Goal: Task Accomplishment & Management: Complete application form

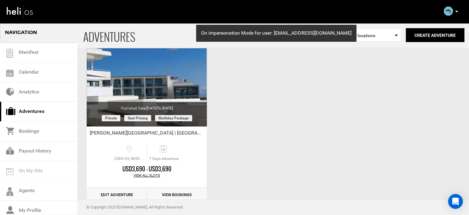
scroll to position [77, 0]
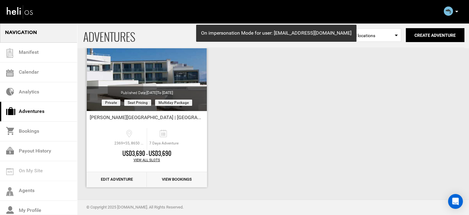
click at [111, 177] on link "Edit Adventure" at bounding box center [117, 179] width 60 height 15
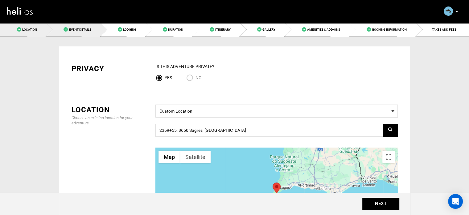
click at [95, 34] on link "Event Details" at bounding box center [74, 30] width 54 height 14
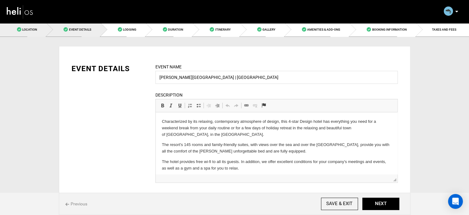
click at [46, 31] on link "Location" at bounding box center [23, 30] width 47 height 14
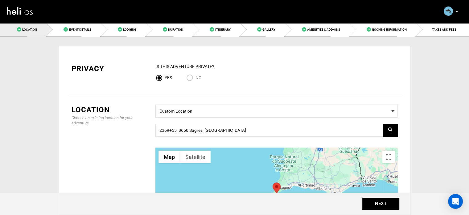
click at [192, 80] on input "No" at bounding box center [190, 78] width 9 height 8
radio input "true"
radio input "false"
click at [374, 204] on button "NEXT" at bounding box center [381, 203] width 37 height 12
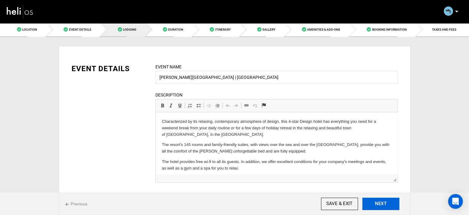
click at [374, 204] on button "NEXT" at bounding box center [381, 203] width 37 height 12
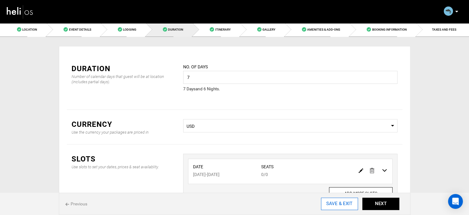
click at [346, 202] on input "SAVE & EXIT" at bounding box center [339, 203] width 37 height 12
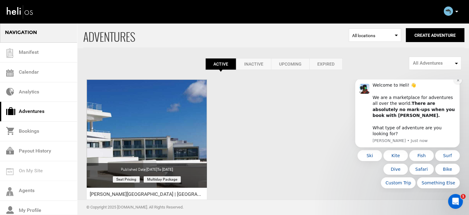
click at [458, 82] on icon "Dismiss notification" at bounding box center [458, 79] width 3 height 3
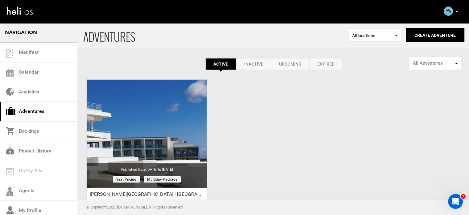
click at [456, 12] on p at bounding box center [457, 11] width 4 height 7
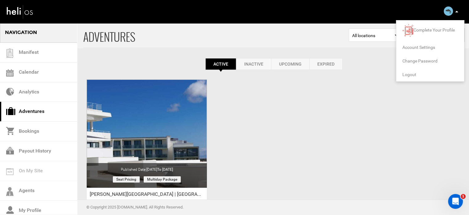
click at [409, 75] on span "Logout" at bounding box center [410, 74] width 14 height 5
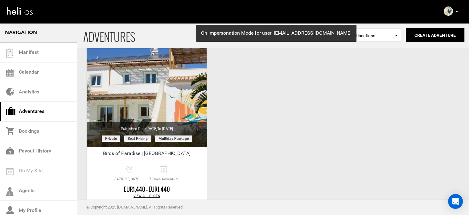
scroll to position [77, 0]
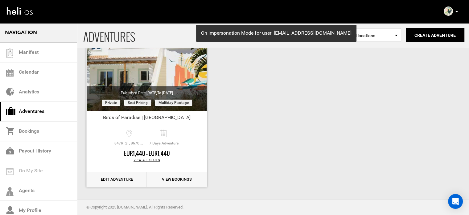
click at [115, 179] on link "Edit Adventure" at bounding box center [117, 179] width 60 height 15
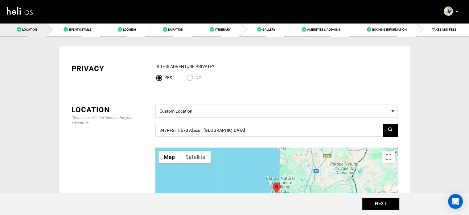
click at [190, 78] on input "No" at bounding box center [190, 78] width 9 height 8
radio input "true"
radio input "false"
click at [385, 202] on button "NEXT" at bounding box center [381, 203] width 37 height 12
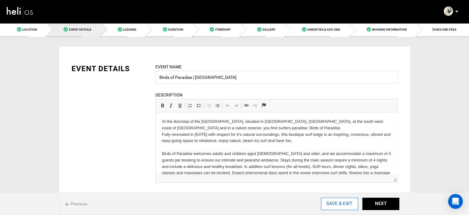
click at [342, 202] on input "SAVE & EXIT" at bounding box center [339, 203] width 37 height 12
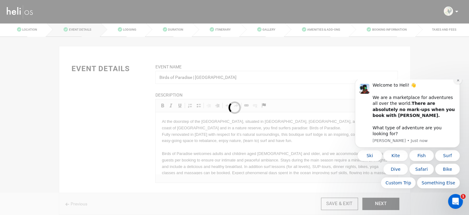
click at [456, 84] on button "Dismiss notification" at bounding box center [458, 80] width 8 height 8
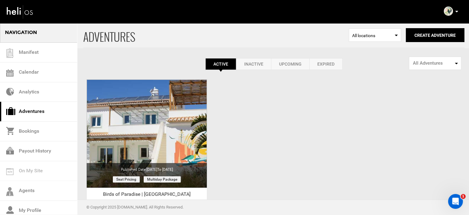
click at [455, 11] on p at bounding box center [457, 11] width 4 height 7
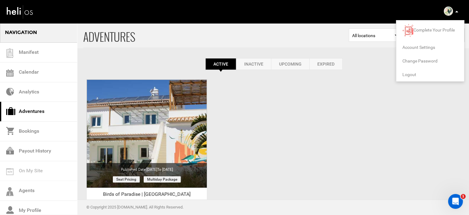
click at [410, 74] on span "Logout" at bounding box center [410, 74] width 14 height 5
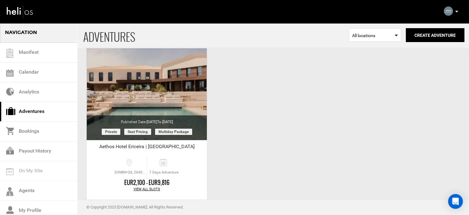
scroll to position [77, 0]
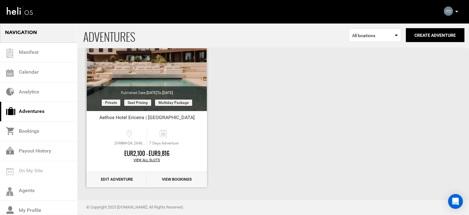
click at [121, 181] on link "Edit Adventure" at bounding box center [117, 179] width 60 height 15
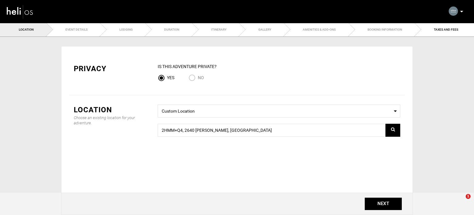
type input "Aethos Hotel Ericeira | Portugal"
checkbox input "true"
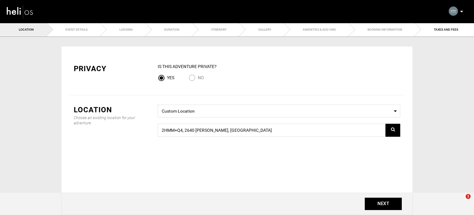
checkbox input "true"
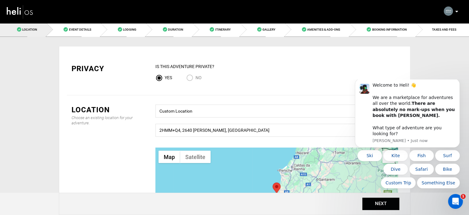
click at [194, 77] on input "No" at bounding box center [190, 78] width 9 height 8
radio input "true"
radio input "false"
click at [373, 206] on button "NEXT" at bounding box center [381, 203] width 37 height 12
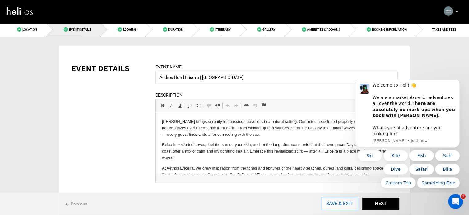
click at [328, 200] on input "SAVE & EXIT" at bounding box center [339, 203] width 37 height 12
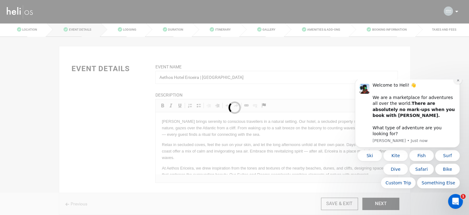
click at [457, 84] on button "Dismiss notification" at bounding box center [458, 80] width 8 height 8
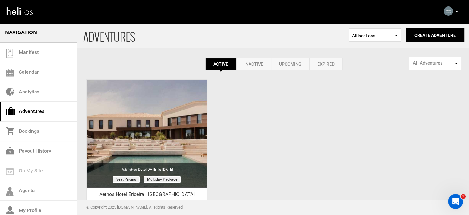
click at [455, 9] on p at bounding box center [457, 11] width 4 height 7
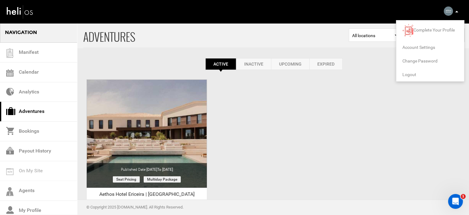
click at [407, 75] on span "Logout" at bounding box center [410, 74] width 14 height 5
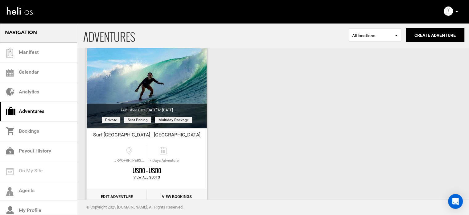
scroll to position [77, 0]
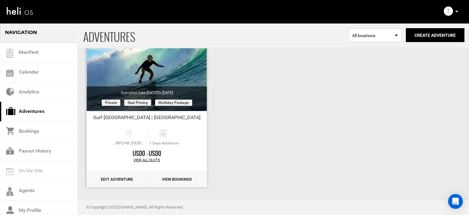
click at [125, 180] on link "Edit Adventure" at bounding box center [117, 179] width 60 height 15
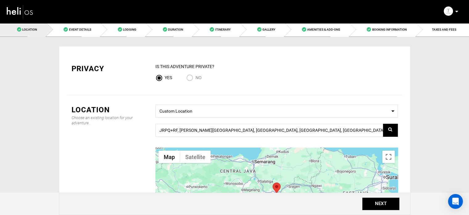
click at [202, 77] on div "No" at bounding box center [198, 78] width 25 height 8
click at [198, 77] on span "No" at bounding box center [199, 77] width 6 height 5
click at [196, 77] on input "No" at bounding box center [190, 78] width 9 height 8
radio input "true"
radio input "false"
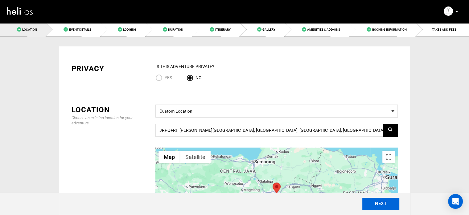
click at [387, 204] on button "NEXT" at bounding box center [381, 203] width 37 height 12
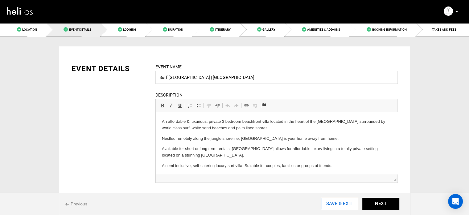
click at [354, 205] on input "SAVE & EXIT" at bounding box center [339, 203] width 37 height 12
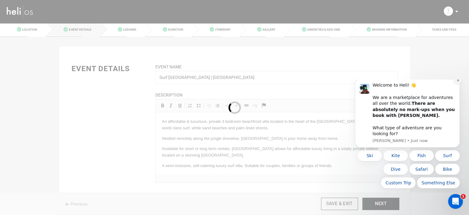
click at [457, 82] on icon "Dismiss notification" at bounding box center [458, 79] width 3 height 3
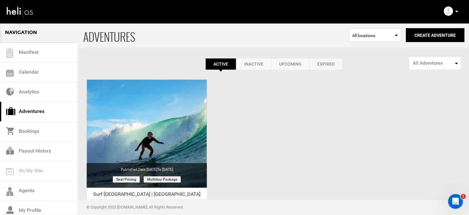
click at [457, 10] on p at bounding box center [457, 11] width 4 height 7
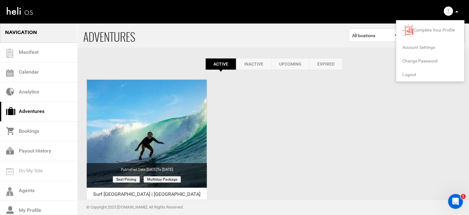
click at [414, 72] on span "Logout" at bounding box center [410, 74] width 14 height 5
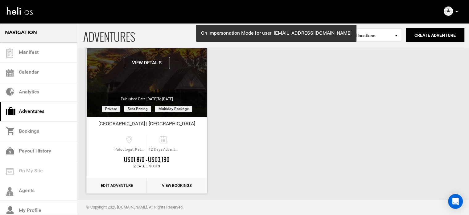
scroll to position [77, 0]
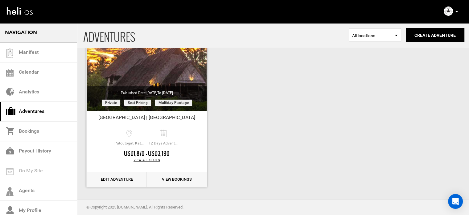
click at [111, 177] on link "Edit Adventure" at bounding box center [117, 179] width 60 height 15
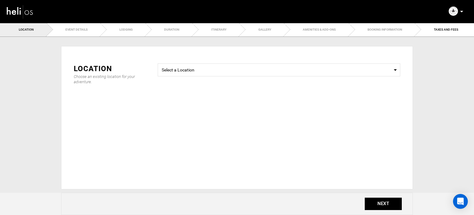
type input "[GEOGRAPHIC_DATA] | [GEOGRAPHIC_DATA]"
checkbox input "true"
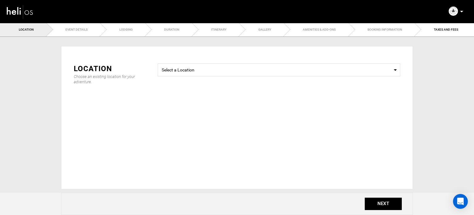
checkbox input "true"
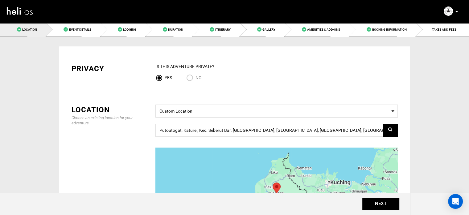
click at [200, 80] on span "No" at bounding box center [199, 77] width 6 height 5
click at [196, 80] on input "No" at bounding box center [190, 78] width 9 height 8
radio input "true"
radio input "false"
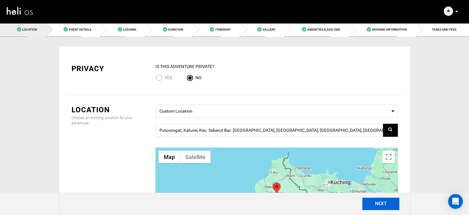
drag, startPoint x: 374, startPoint y: 201, endPoint x: 371, endPoint y: 202, distance: 3.3
click at [374, 201] on button "NEXT" at bounding box center [381, 203] width 37 height 12
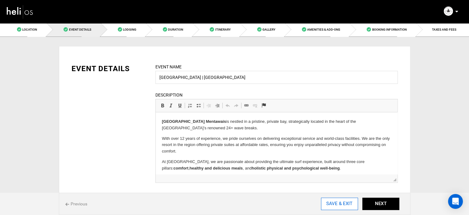
click at [336, 201] on input "SAVE & EXIT" at bounding box center [339, 203] width 37 height 12
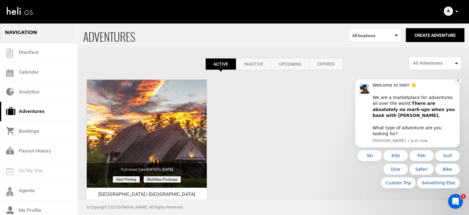
click at [459, 81] on icon "Dismiss notification" at bounding box center [458, 80] width 2 height 2
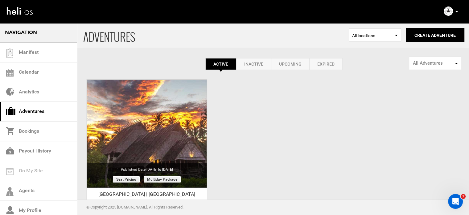
click at [458, 11] on icon at bounding box center [457, 12] width 3 height 2
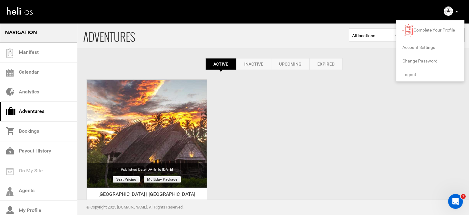
click at [411, 76] on span "Logout" at bounding box center [410, 74] width 14 height 5
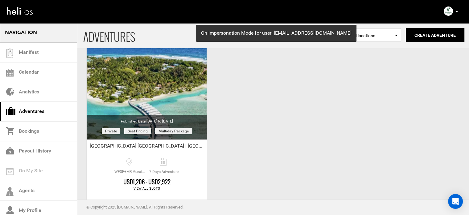
scroll to position [77, 0]
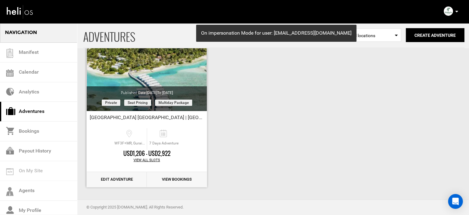
click at [124, 178] on link "Edit Adventure" at bounding box center [117, 179] width 60 height 15
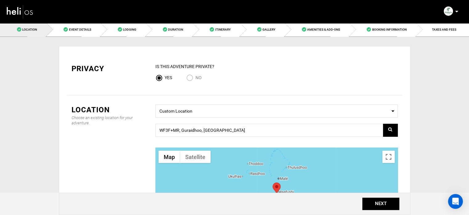
click at [192, 77] on input "No" at bounding box center [190, 78] width 9 height 8
radio input "true"
radio input "false"
click at [390, 204] on button "NEXT" at bounding box center [381, 203] width 37 height 12
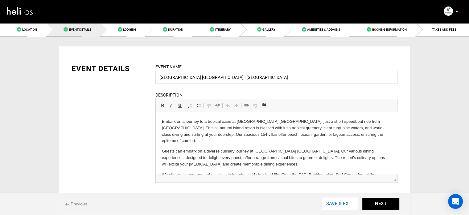
click at [328, 202] on input "SAVE & EXIT" at bounding box center [339, 203] width 37 height 12
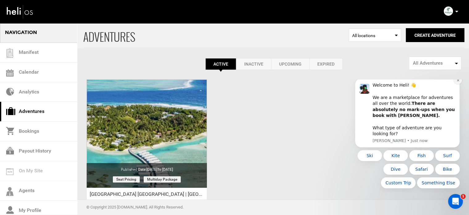
click at [458, 82] on icon "Dismiss notification" at bounding box center [458, 79] width 3 height 3
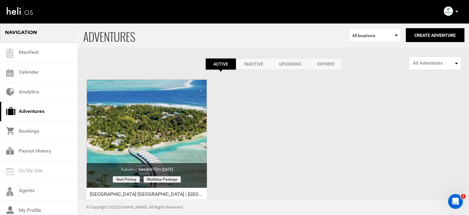
click at [456, 12] on icon at bounding box center [457, 12] width 3 height 2
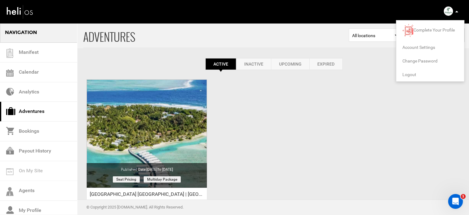
click at [410, 73] on span "Logout" at bounding box center [410, 74] width 14 height 5
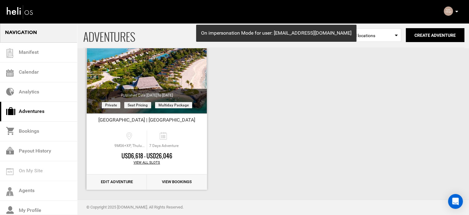
scroll to position [74, 0]
click at [122, 182] on link "Edit Adventure" at bounding box center [117, 181] width 60 height 15
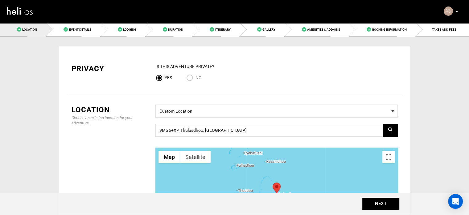
click at [190, 76] on input "No" at bounding box center [190, 78] width 9 height 8
radio input "true"
radio input "false"
click at [395, 205] on button "NEXT" at bounding box center [381, 203] width 37 height 12
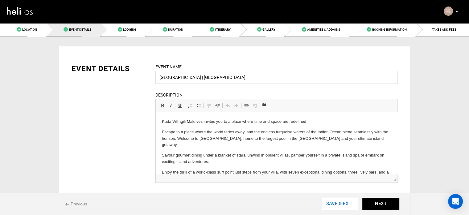
click at [332, 201] on input "SAVE & EXIT" at bounding box center [339, 203] width 37 height 12
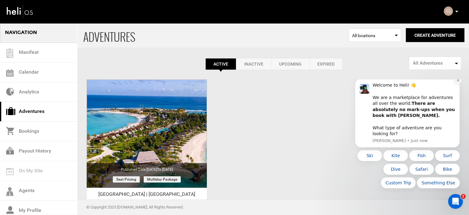
click at [458, 82] on icon "Dismiss notification" at bounding box center [458, 79] width 3 height 3
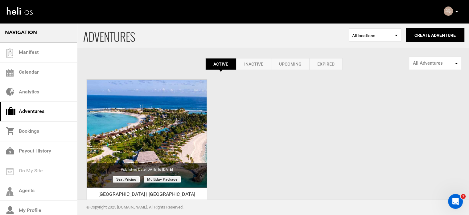
click at [458, 11] on icon at bounding box center [457, 12] width 3 height 2
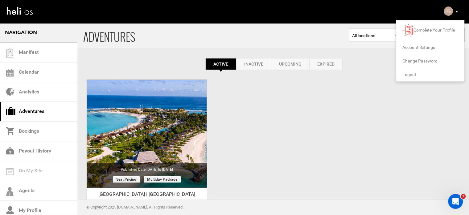
click at [411, 74] on span "Logout" at bounding box center [410, 74] width 14 height 5
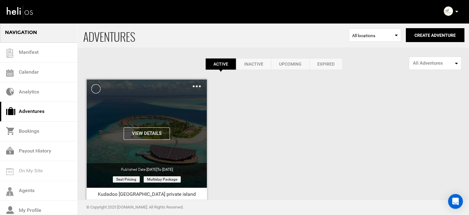
click at [198, 86] on img at bounding box center [197, 86] width 8 height 2
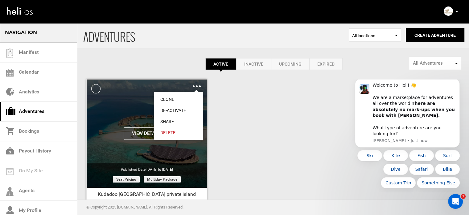
click at [171, 118] on link "Share" at bounding box center [178, 121] width 49 height 11
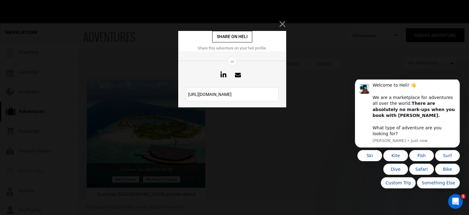
click at [232, 91] on input "[URL][DOMAIN_NAME]" at bounding box center [232, 94] width 93 height 14
click at [284, 23] on icon "Close" at bounding box center [283, 24] width 6 height 6
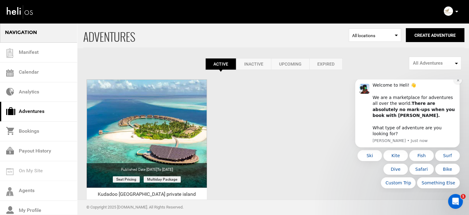
click at [457, 82] on icon "Dismiss notification" at bounding box center [458, 79] width 3 height 3
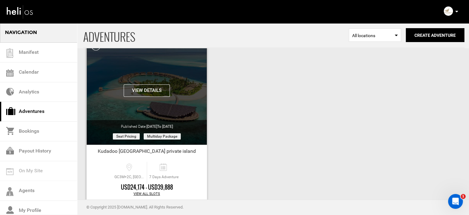
scroll to position [77, 0]
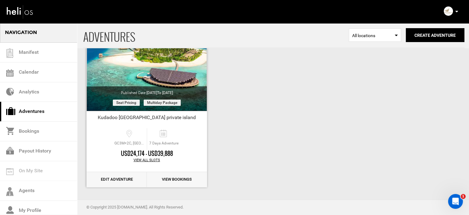
click at [124, 180] on link "Edit Adventure" at bounding box center [117, 179] width 60 height 15
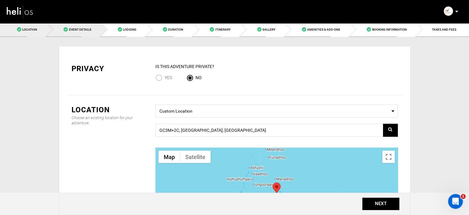
click at [87, 33] on link "Event Details" at bounding box center [74, 30] width 54 height 14
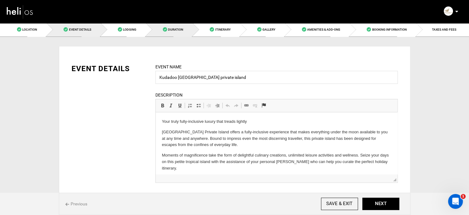
click at [186, 32] on link "Duration" at bounding box center [169, 30] width 47 height 14
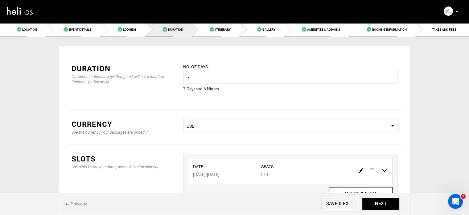
click at [360, 170] on img at bounding box center [361, 170] width 5 height 5
type input "12/22/2025"
type input "12/28/2025"
type input "0"
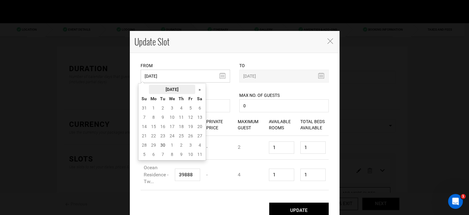
drag, startPoint x: 153, startPoint y: 76, endPoint x: 159, endPoint y: 88, distance: 13.7
click at [153, 76] on input "12/22/2025" at bounding box center [186, 75] width 90 height 13
click at [161, 89] on th "September 2025" at bounding box center [172, 89] width 46 height 9
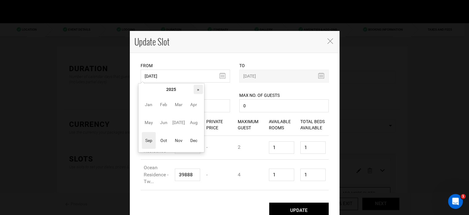
click at [195, 87] on th "»" at bounding box center [198, 89] width 9 height 9
click at [168, 147] on span "Oct" at bounding box center [164, 140] width 14 height 17
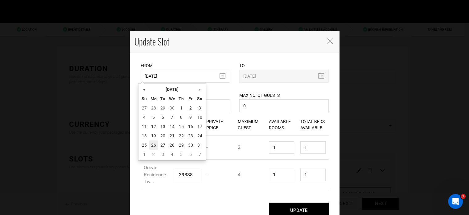
click at [149, 143] on td "26" at bounding box center [153, 144] width 9 height 9
type input "10/26/2026"
type input "11/01/2026"
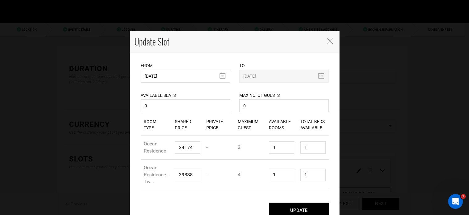
click at [288, 209] on button "UPDATE" at bounding box center [299, 209] width 60 height 15
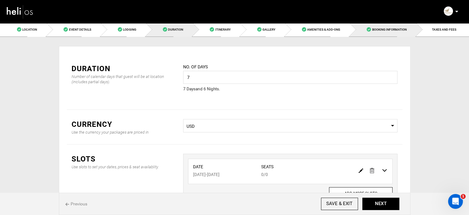
click at [391, 24] on link "Booking Information" at bounding box center [383, 30] width 66 height 14
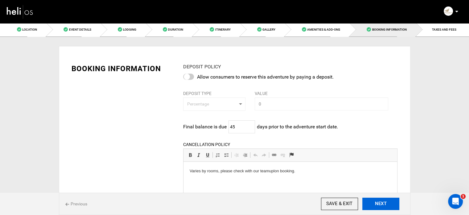
click at [383, 206] on button "NEXT" at bounding box center [381, 203] width 37 height 12
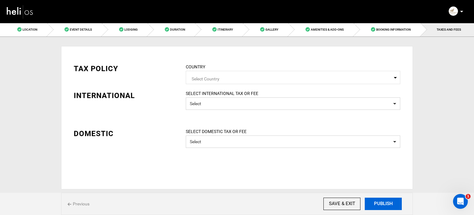
click at [383, 206] on button "PUBLISH" at bounding box center [383, 203] width 37 height 12
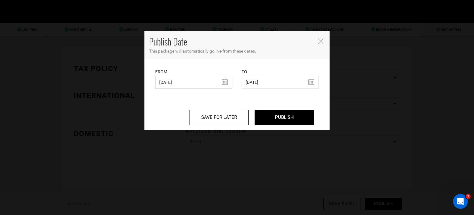
click at [184, 82] on input "12/12/2024" at bounding box center [193, 82] width 77 height 13
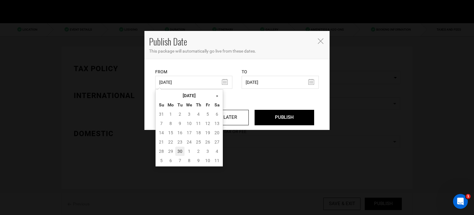
click at [180, 150] on td "30" at bounding box center [179, 150] width 9 height 9
type input "09/30/2025"
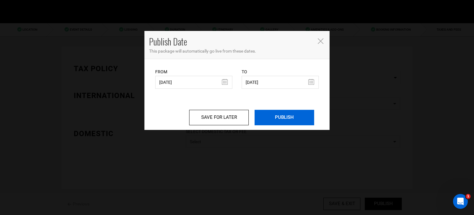
click at [297, 115] on input "PUBLISH" at bounding box center [285, 117] width 60 height 15
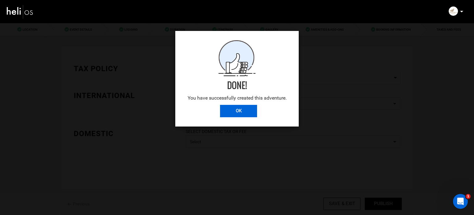
click at [235, 108] on input "OK" at bounding box center [238, 111] width 37 height 12
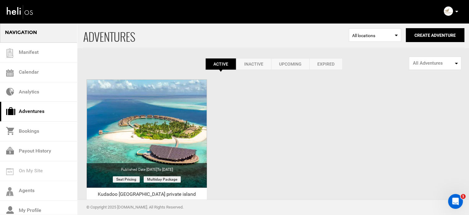
click at [457, 12] on icon at bounding box center [457, 12] width 3 height 2
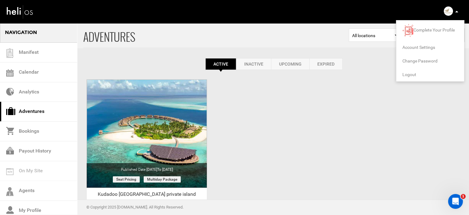
click at [410, 74] on span "Logout" at bounding box center [410, 74] width 14 height 5
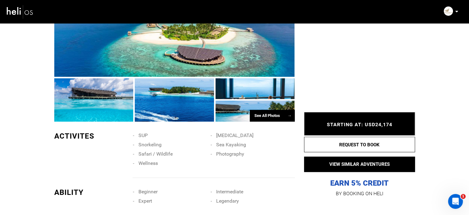
scroll to position [433, 0]
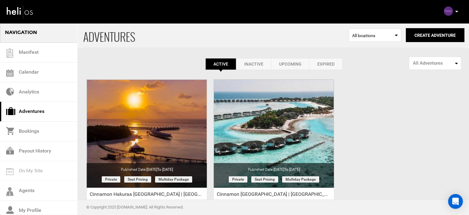
click at [338, 65] on link "Expired" at bounding box center [326, 64] width 33 height 12
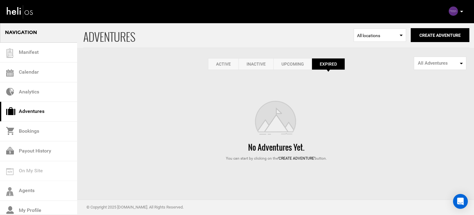
click at [215, 64] on link "Active" at bounding box center [223, 64] width 31 height 12
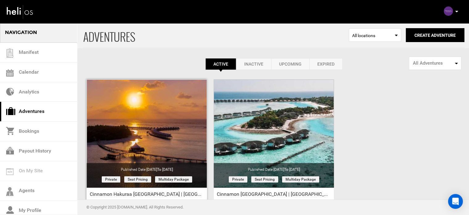
scroll to position [77, 0]
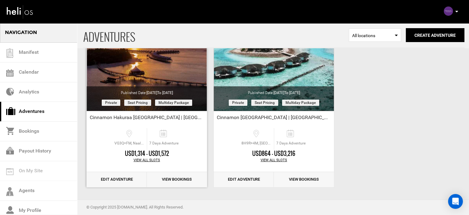
click at [121, 179] on link "Edit Adventure" at bounding box center [117, 179] width 60 height 15
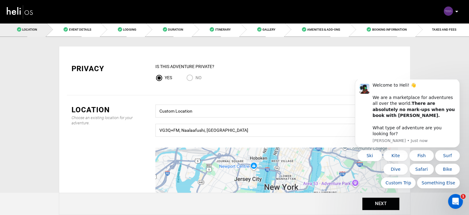
click at [193, 76] on input "No" at bounding box center [190, 78] width 9 height 8
radio input "true"
radio input "false"
click at [458, 82] on icon "Dismiss notification" at bounding box center [458, 79] width 3 height 3
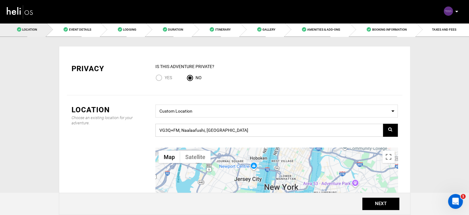
click at [269, 131] on input "VG3Q+FM, Naalaafushi, Maldives" at bounding box center [277, 129] width 243 height 13
click at [232, 128] on input "VG3Q+FM, Naalaafushi, Maldives" at bounding box center [277, 129] width 243 height 13
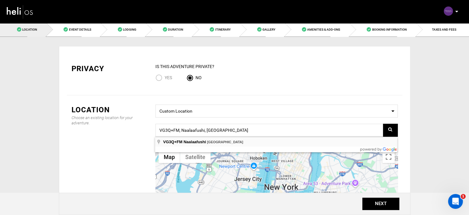
type input "VG3Q+FM, Naalaafushi, Maldives"
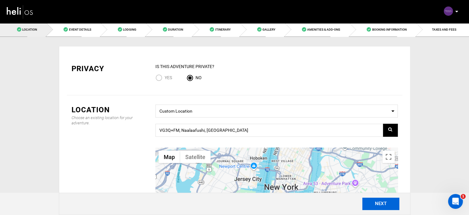
click at [391, 205] on button "NEXT" at bounding box center [381, 203] width 37 height 12
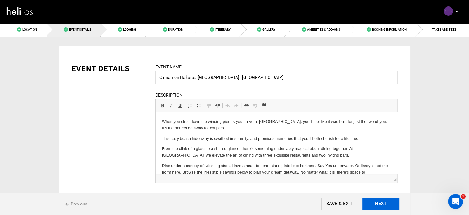
click at [391, 205] on button "NEXT" at bounding box center [381, 203] width 37 height 12
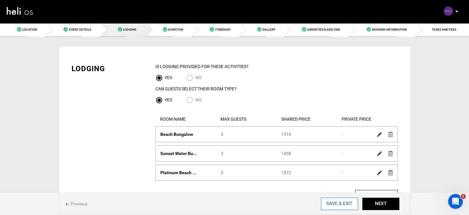
click at [337, 202] on input "SAVE & EXIT" at bounding box center [339, 203] width 37 height 12
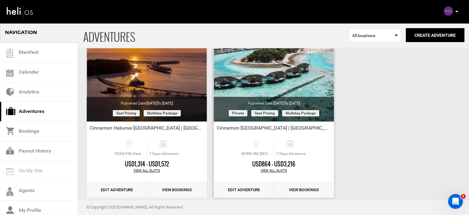
scroll to position [77, 0]
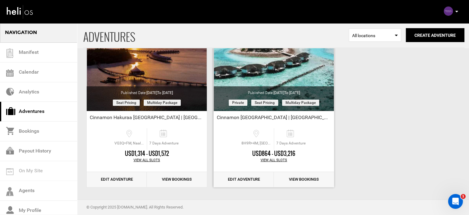
click at [251, 177] on link "Edit Adventure" at bounding box center [244, 179] width 60 height 15
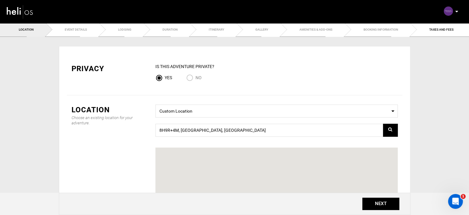
click at [190, 77] on input "No" at bounding box center [190, 78] width 9 height 8
radio input "true"
radio input "false"
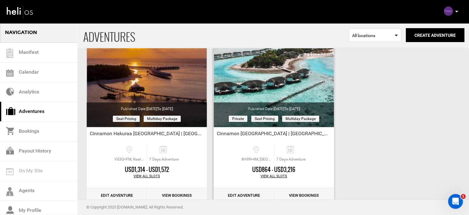
click at [247, 192] on link "Edit Adventure" at bounding box center [244, 195] width 60 height 15
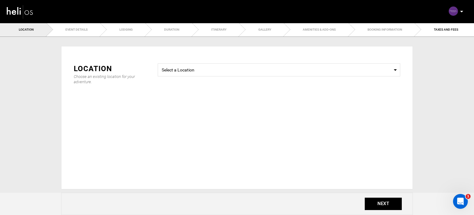
type input "Cinnamon Dhonveli Resort | Maldives"
checkbox input "true"
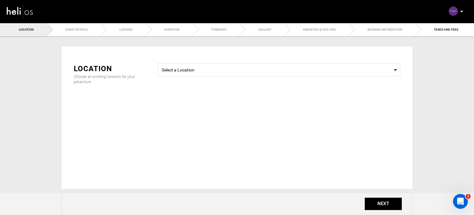
checkbox input "true"
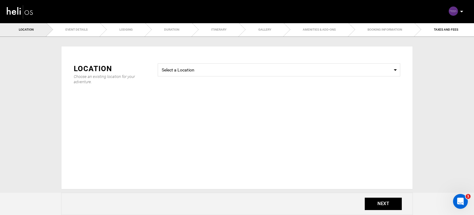
checkbox input "true"
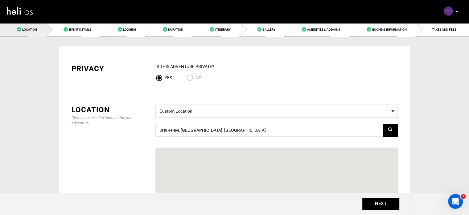
click at [194, 79] on input "No" at bounding box center [190, 78] width 9 height 8
radio input "true"
radio input "false"
click at [390, 203] on button "NEXT" at bounding box center [381, 203] width 37 height 12
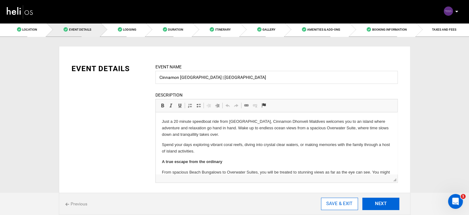
click at [338, 203] on input "SAVE & EXIT" at bounding box center [339, 203] width 37 height 12
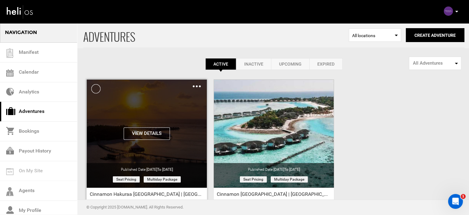
click at [196, 85] on img at bounding box center [197, 86] width 8 height 2
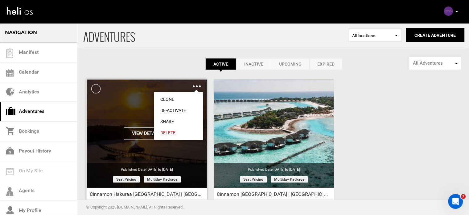
click at [174, 117] on link "Share" at bounding box center [178, 121] width 49 height 11
type input "https://heli.life/GOIZzH"
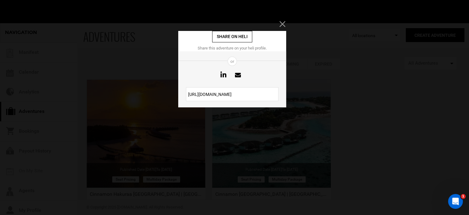
click at [212, 93] on input "https://heli.life/GOIZzH" at bounding box center [232, 94] width 93 height 14
click at [215, 94] on input "https://heli.life/GOIZzH" at bounding box center [232, 94] width 93 height 14
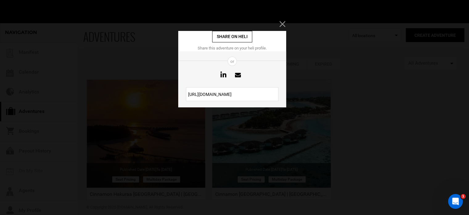
click at [285, 21] on div "Share on heli Share this adventure on your heli profile. or https://heli.life/G…" at bounding box center [234, 107] width 469 height 215
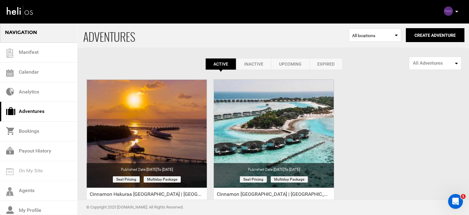
click at [457, 11] on icon at bounding box center [457, 12] width 3 height 2
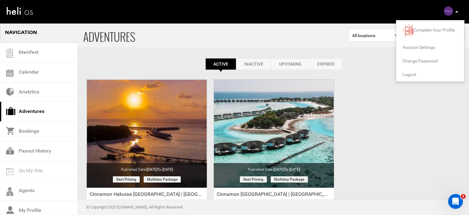
click at [410, 76] on span "Logout" at bounding box center [410, 74] width 14 height 5
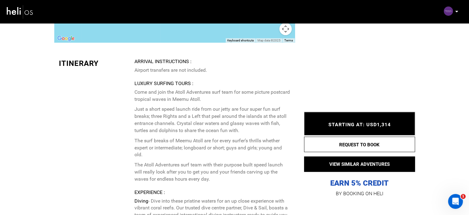
scroll to position [1519, 0]
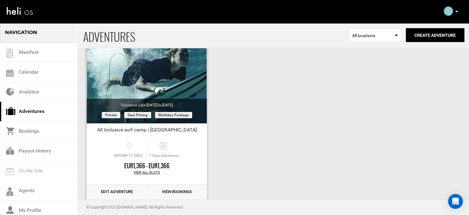
scroll to position [77, 0]
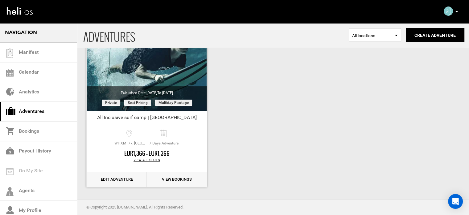
click at [115, 178] on link "Edit Adventure" at bounding box center [117, 179] width 60 height 15
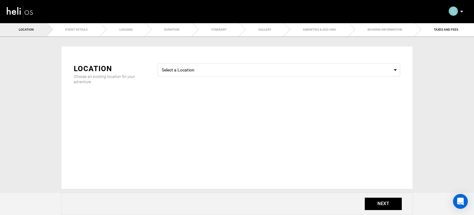
type input "All Inclusive surf camp | [GEOGRAPHIC_DATA]"
checkbox input "true"
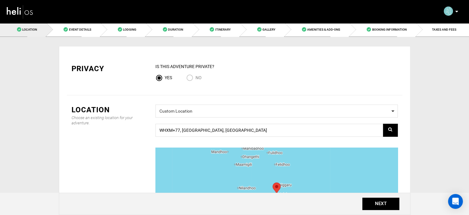
click at [192, 79] on input "No" at bounding box center [190, 78] width 9 height 8
radio input "true"
radio input "false"
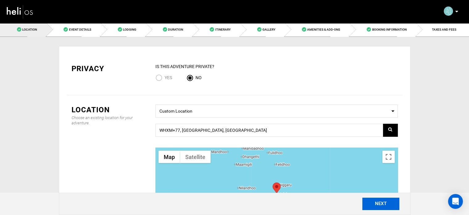
click at [376, 201] on button "NEXT" at bounding box center [381, 203] width 37 height 12
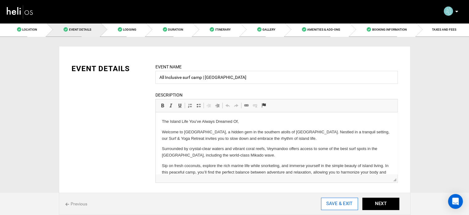
click at [336, 204] on input "SAVE & EXIT" at bounding box center [339, 203] width 37 height 12
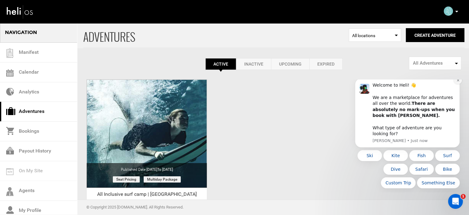
click at [460, 82] on icon "Dismiss notification" at bounding box center [458, 79] width 3 height 3
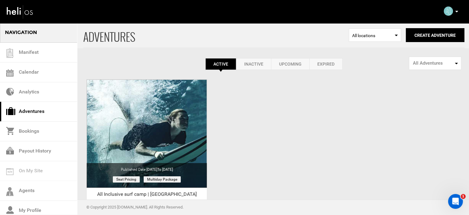
click at [457, 9] on p at bounding box center [457, 11] width 4 height 7
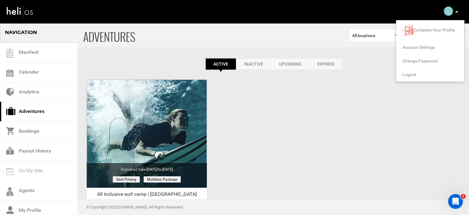
click at [411, 75] on span "Logout" at bounding box center [410, 74] width 14 height 5
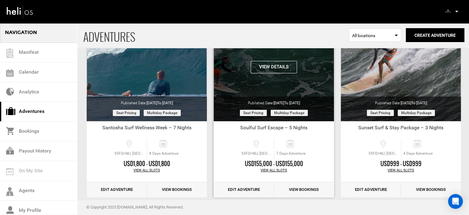
scroll to position [77, 0]
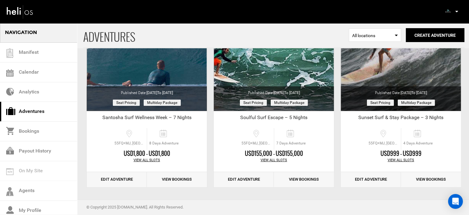
click at [456, 11] on icon at bounding box center [457, 12] width 3 height 2
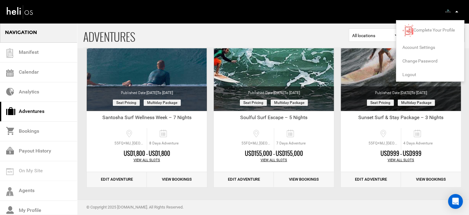
click at [409, 72] on span "Logout" at bounding box center [410, 74] width 14 height 5
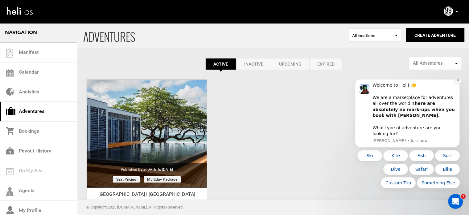
click at [458, 82] on icon "Dismiss notification" at bounding box center [458, 79] width 3 height 3
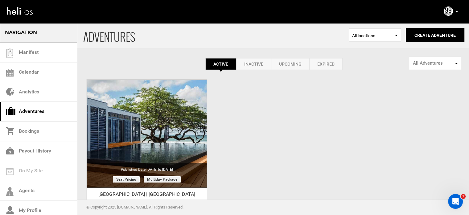
click at [456, 12] on icon at bounding box center [457, 12] width 3 height 2
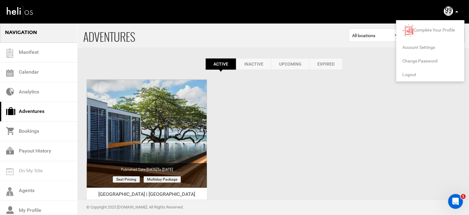
click at [405, 74] on span "Logout" at bounding box center [410, 74] width 14 height 5
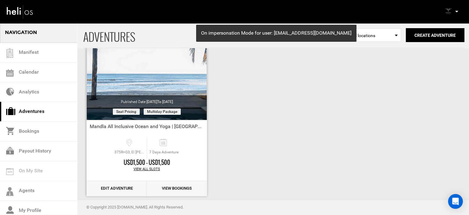
scroll to position [68, 0]
click at [458, 10] on p at bounding box center [457, 11] width 4 height 7
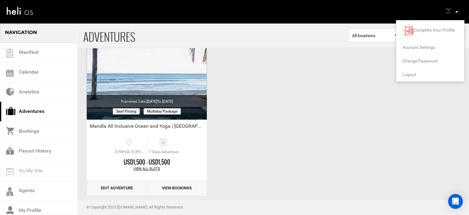
click at [410, 73] on span "Logout" at bounding box center [410, 74] width 14 height 5
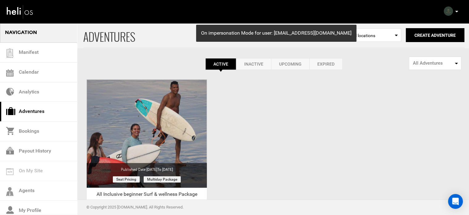
click at [458, 11] on icon at bounding box center [457, 12] width 3 height 2
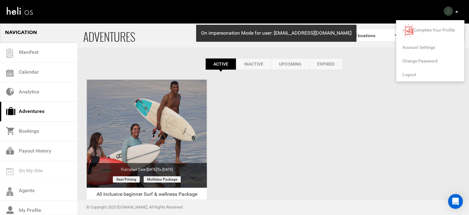
click at [406, 75] on span "Logout" at bounding box center [410, 74] width 14 height 5
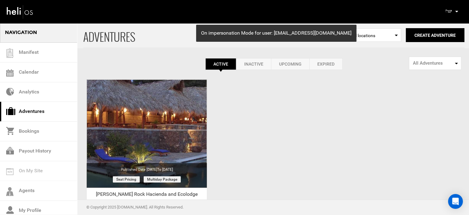
click at [456, 11] on icon at bounding box center [457, 12] width 3 height 2
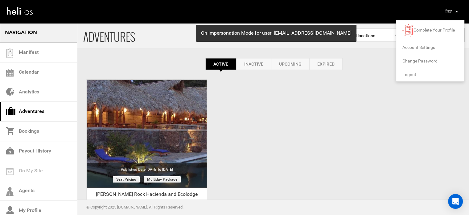
click at [409, 73] on span "Logout" at bounding box center [410, 74] width 14 height 5
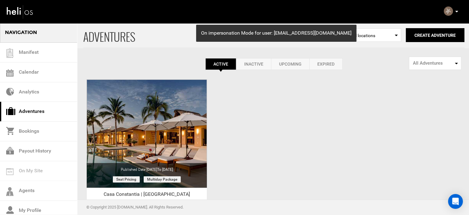
click at [459, 12] on div "Complete Your Profile Account Settings Change Password Logout" at bounding box center [452, 11] width 22 height 12
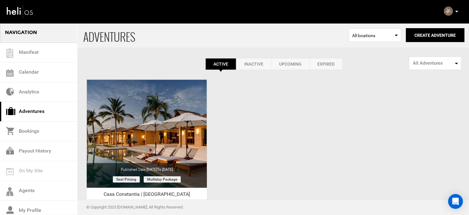
click at [457, 12] on icon at bounding box center [457, 12] width 3 height 2
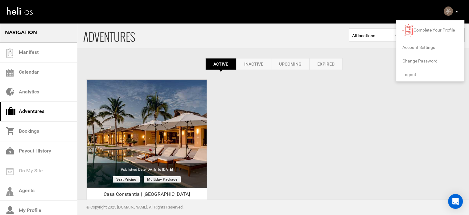
click at [412, 76] on span "Logout" at bounding box center [410, 74] width 14 height 5
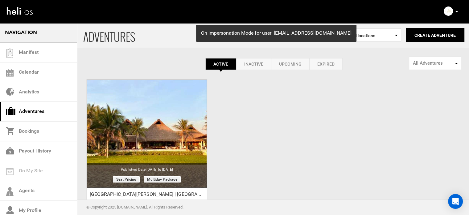
click at [457, 11] on icon at bounding box center [457, 12] width 3 height 2
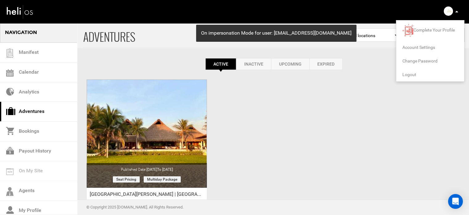
click at [413, 73] on span "Logout" at bounding box center [410, 74] width 14 height 5
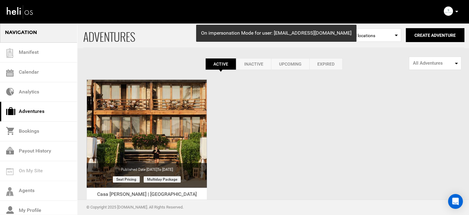
click at [457, 11] on icon at bounding box center [457, 12] width 3 height 2
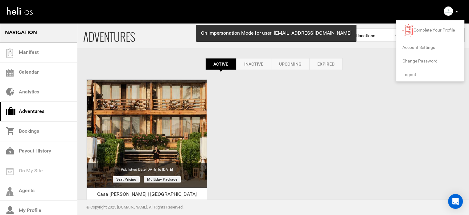
drag, startPoint x: 406, startPoint y: 75, endPoint x: 379, endPoint y: 73, distance: 27.6
click at [406, 75] on span "Logout" at bounding box center [410, 74] width 14 height 5
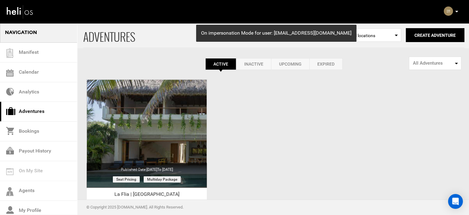
click at [457, 12] on icon at bounding box center [457, 12] width 3 height 2
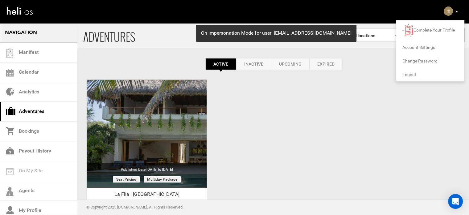
click at [410, 75] on span "Logout" at bounding box center [410, 74] width 14 height 5
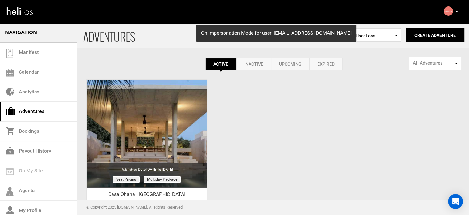
click at [456, 10] on p at bounding box center [457, 11] width 4 height 7
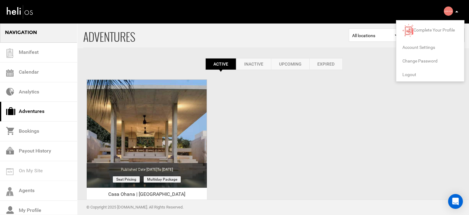
click at [406, 74] on span "Logout" at bounding box center [410, 74] width 14 height 5
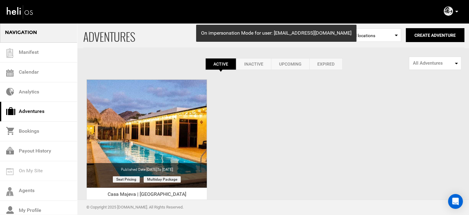
click at [459, 12] on div "Complete Your Profile Account Settings Change Password Logout" at bounding box center [452, 11] width 22 height 12
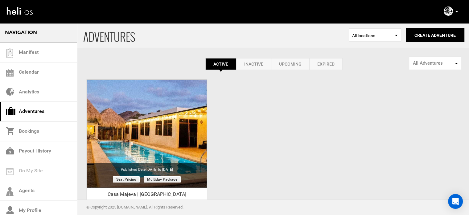
click at [456, 11] on icon at bounding box center [457, 12] width 3 height 2
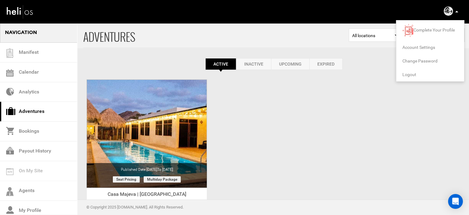
click at [412, 74] on span "Logout" at bounding box center [410, 74] width 14 height 5
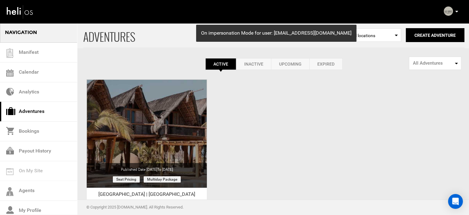
click at [457, 11] on icon at bounding box center [457, 12] width 3 height 2
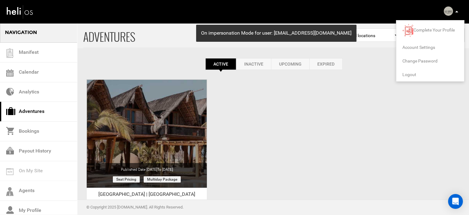
click at [413, 73] on span "Logout" at bounding box center [410, 74] width 14 height 5
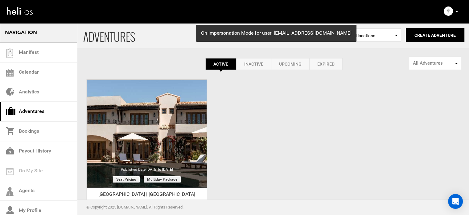
click at [458, 12] on p at bounding box center [457, 11] width 4 height 7
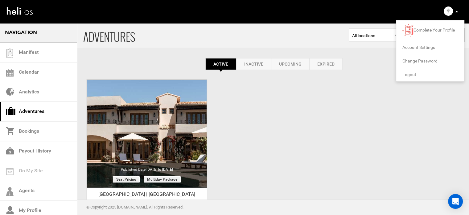
click at [409, 73] on span "Logout" at bounding box center [410, 74] width 14 height 5
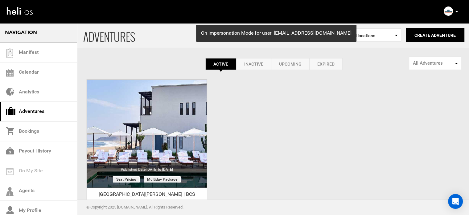
click at [457, 11] on icon at bounding box center [457, 12] width 3 height 2
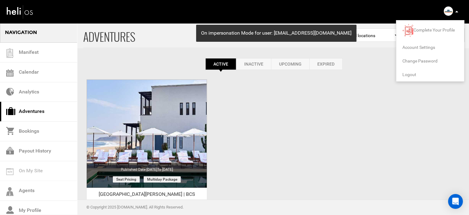
click at [415, 72] on span "Logout" at bounding box center [410, 74] width 14 height 5
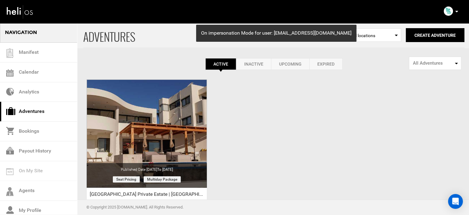
click at [458, 12] on icon at bounding box center [457, 12] width 3 height 2
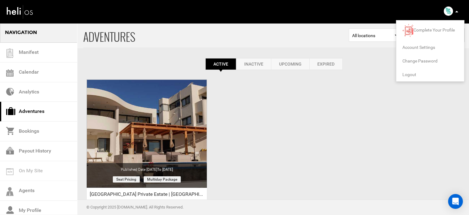
click at [409, 75] on span "Logout" at bounding box center [410, 74] width 14 height 5
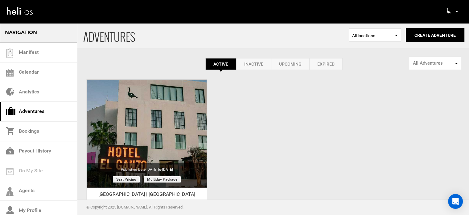
click at [457, 10] on p at bounding box center [457, 11] width 4 height 7
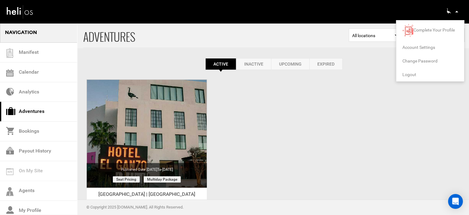
click at [412, 73] on span "Logout" at bounding box center [410, 74] width 14 height 5
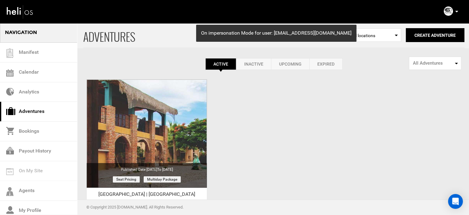
click at [458, 11] on icon at bounding box center [457, 12] width 3 height 2
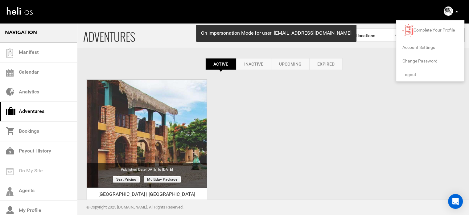
click at [410, 75] on span "Logout" at bounding box center [410, 74] width 14 height 5
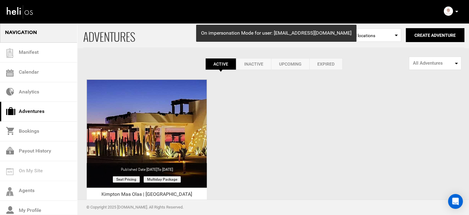
click at [456, 11] on icon at bounding box center [457, 12] width 3 height 2
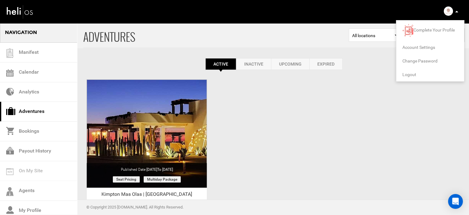
click at [411, 75] on span "Logout" at bounding box center [410, 74] width 14 height 5
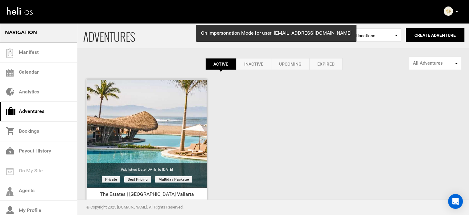
scroll to position [77, 0]
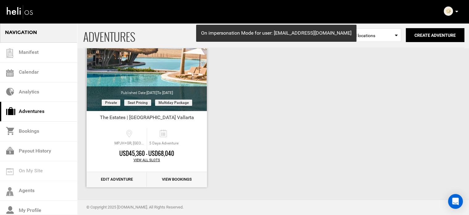
click at [127, 179] on link "Edit Adventure" at bounding box center [117, 179] width 60 height 15
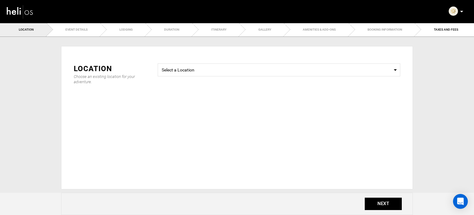
type input "The Estates | Nuevo Nayarit Vallarta"
checkbox input "true"
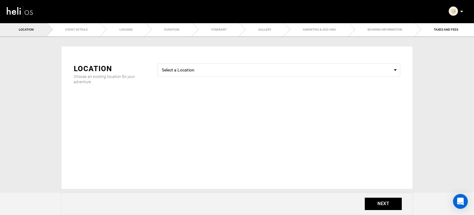
checkbox input "true"
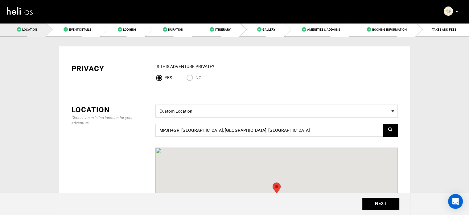
click at [191, 83] on div "IS this Adventure Private? Yes No" at bounding box center [277, 74] width 243 height 22
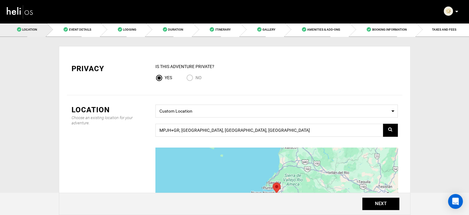
click at [190, 79] on input "No" at bounding box center [190, 78] width 9 height 8
radio input "true"
radio input "false"
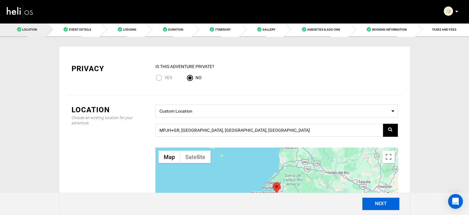
click at [374, 201] on button "NEXT" at bounding box center [381, 203] width 37 height 12
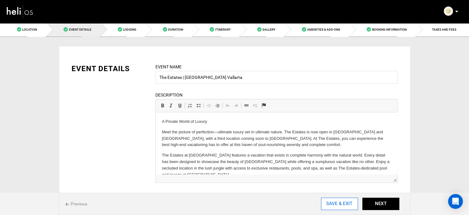
click at [342, 202] on input "SAVE & EXIT" at bounding box center [339, 203] width 37 height 12
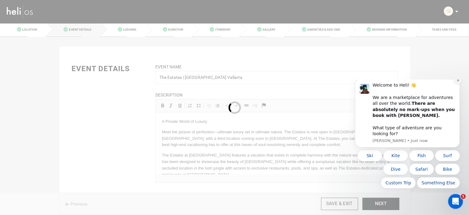
click at [459, 81] on icon "Dismiss notification" at bounding box center [458, 80] width 2 height 2
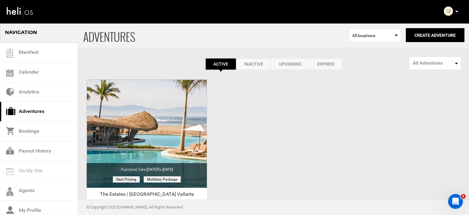
click at [457, 13] on p at bounding box center [457, 11] width 4 height 7
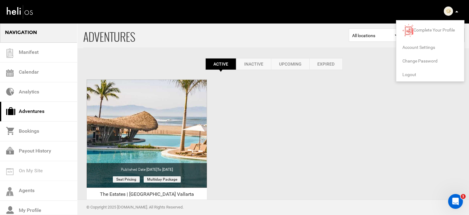
click at [414, 74] on span "Logout" at bounding box center [410, 74] width 14 height 5
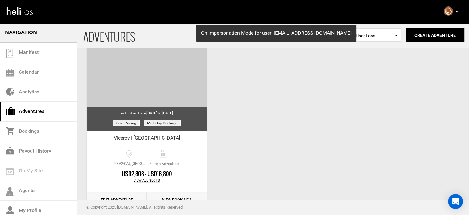
scroll to position [56, 0]
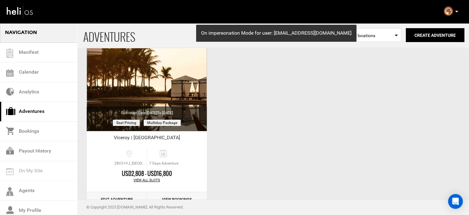
click at [456, 12] on icon at bounding box center [457, 12] width 3 height 2
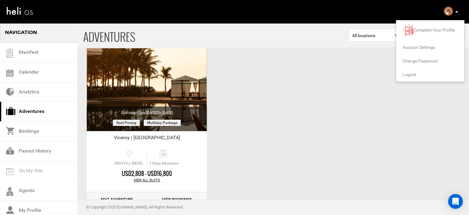
click at [408, 73] on span "Logout" at bounding box center [410, 74] width 14 height 5
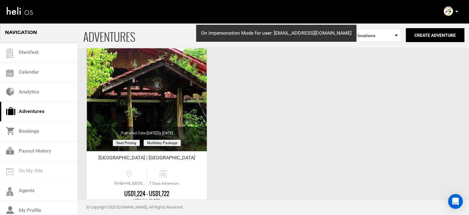
scroll to position [37, 0]
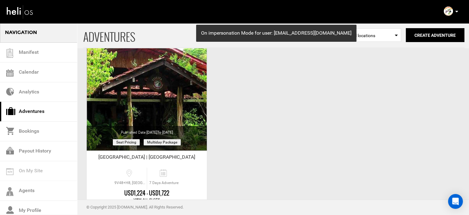
click at [457, 13] on p at bounding box center [457, 11] width 4 height 7
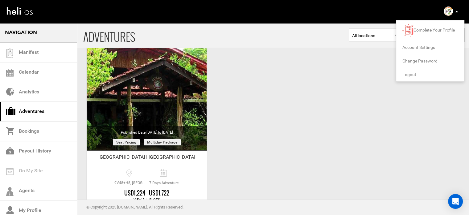
click at [411, 76] on span "Logout" at bounding box center [410, 74] width 14 height 5
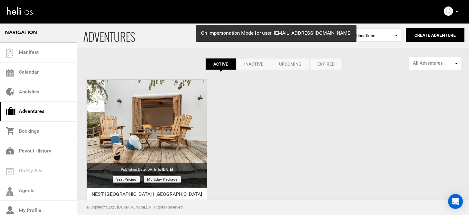
click at [457, 12] on icon at bounding box center [457, 12] width 3 height 2
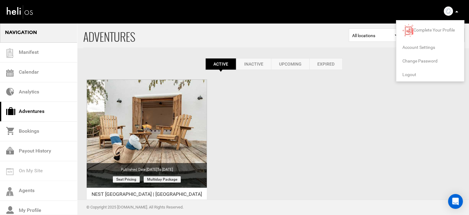
click at [406, 73] on span "Logout" at bounding box center [410, 74] width 14 height 5
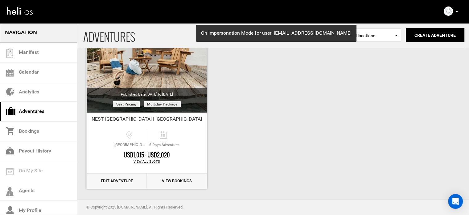
scroll to position [77, 0]
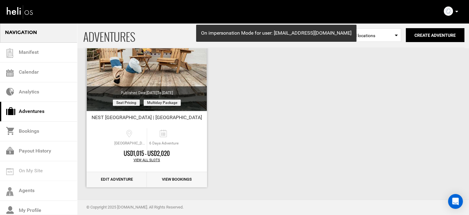
click at [117, 175] on link "Edit Adventure" at bounding box center [117, 179] width 60 height 15
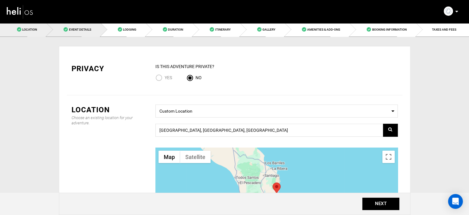
click at [81, 31] on span "Event Details" at bounding box center [80, 29] width 22 height 3
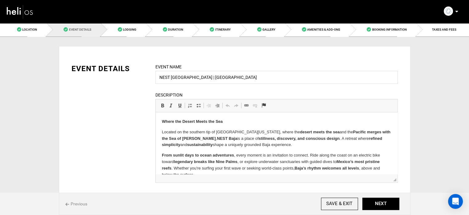
scroll to position [46, 0]
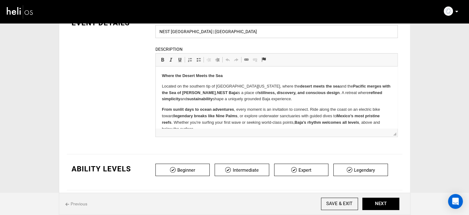
drag, startPoint x: 169, startPoint y: 31, endPoint x: 162, endPoint y: 30, distance: 7.4
click at [162, 30] on input "NEST Baja | Mexico" at bounding box center [277, 31] width 243 height 13
type input "Nest Baja | Mexico"
click at [336, 208] on input "SAVE & EXIT" at bounding box center [339, 203] width 37 height 12
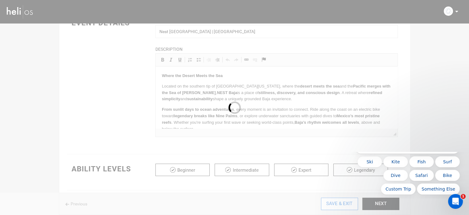
scroll to position [0, 0]
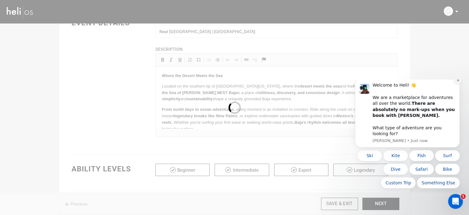
click at [458, 81] on icon "Dismiss notification" at bounding box center [458, 80] width 2 height 2
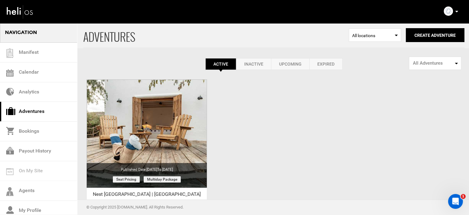
click at [455, 11] on p at bounding box center [457, 11] width 4 height 7
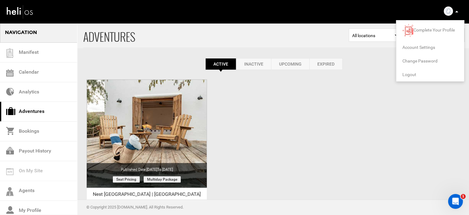
click at [414, 75] on span "Logout" at bounding box center [410, 74] width 14 height 5
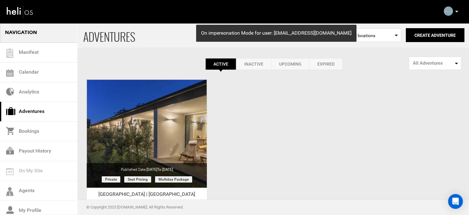
scroll to position [77, 0]
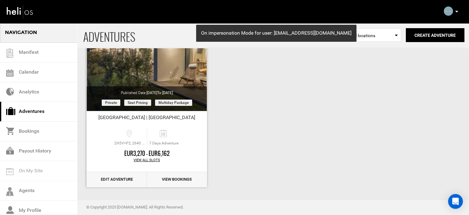
click at [104, 178] on link "Edit Adventure" at bounding box center [117, 179] width 60 height 15
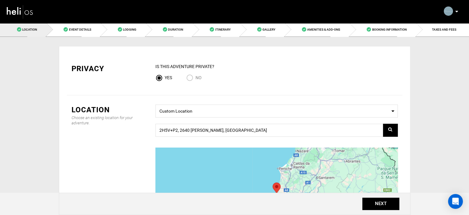
click at [193, 77] on input "No" at bounding box center [190, 78] width 9 height 8
radio input "true"
radio input "false"
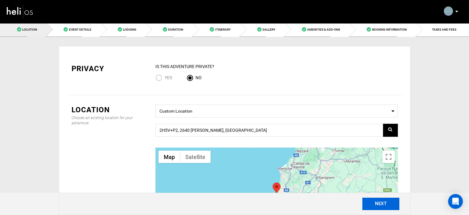
click at [377, 202] on button "NEXT" at bounding box center [381, 203] width 37 height 12
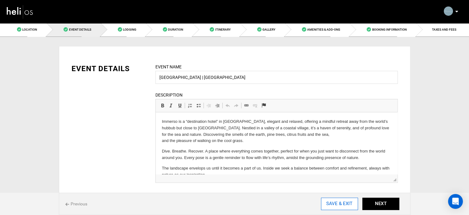
click at [347, 204] on input "SAVE & EXIT" at bounding box center [339, 203] width 37 height 12
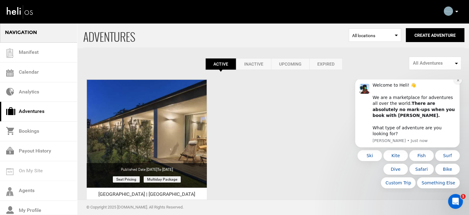
click at [457, 82] on icon "Dismiss notification" at bounding box center [458, 79] width 3 height 3
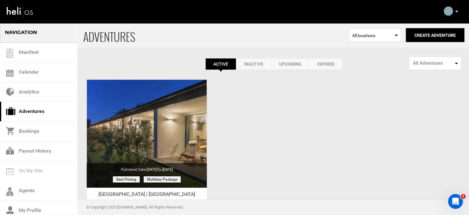
click at [455, 13] on p at bounding box center [457, 11] width 4 height 7
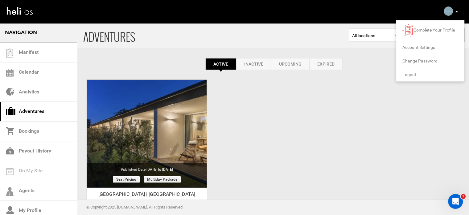
click at [413, 74] on span "Logout" at bounding box center [410, 74] width 14 height 5
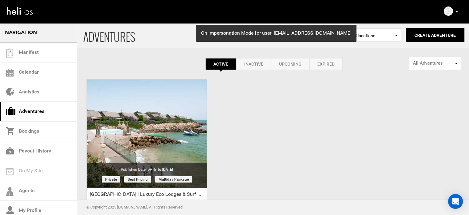
scroll to position [77, 0]
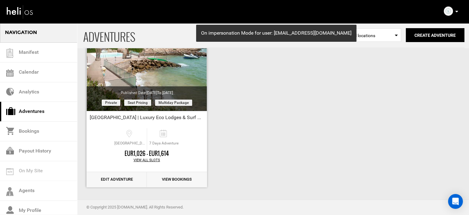
click at [115, 177] on link "Edit Adventure" at bounding box center [117, 179] width 60 height 15
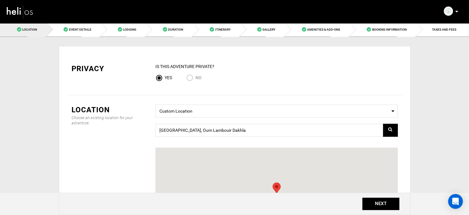
click at [195, 80] on input "No" at bounding box center [190, 78] width 9 height 8
radio input "true"
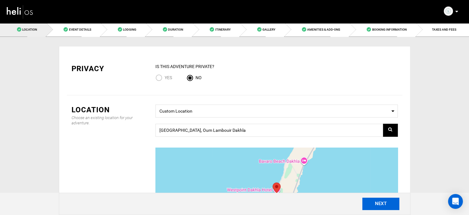
click at [381, 206] on button "NEXT" at bounding box center [381, 203] width 37 height 12
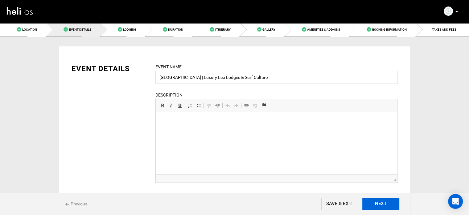
click at [347, 206] on input "SAVE & EXIT" at bounding box center [339, 203] width 37 height 12
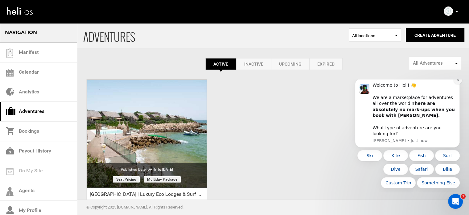
click at [458, 82] on icon "Dismiss notification" at bounding box center [458, 79] width 3 height 3
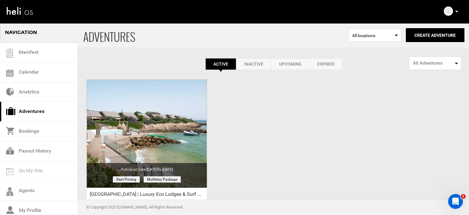
click at [456, 10] on p at bounding box center [457, 11] width 4 height 7
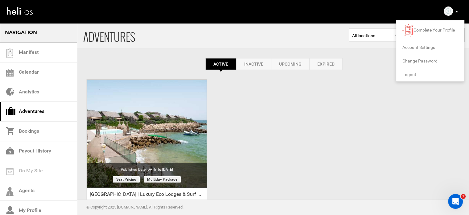
click at [414, 75] on span "Logout" at bounding box center [410, 74] width 14 height 5
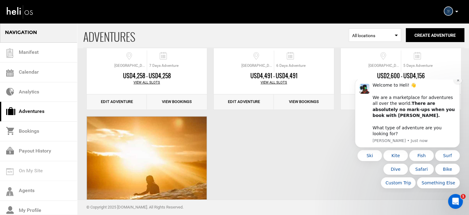
click at [457, 82] on icon "Dismiss notification" at bounding box center [458, 79] width 3 height 3
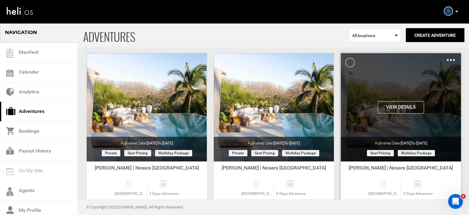
scroll to position [14, 0]
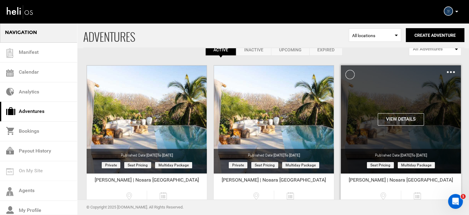
click at [419, 118] on button "View Details" at bounding box center [401, 119] width 46 height 12
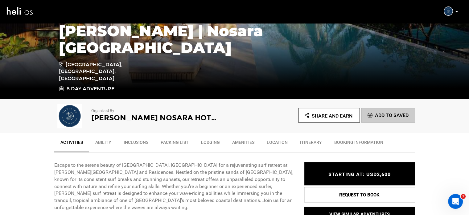
scroll to position [96, 0]
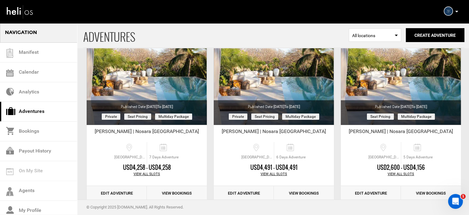
scroll to position [61, 0]
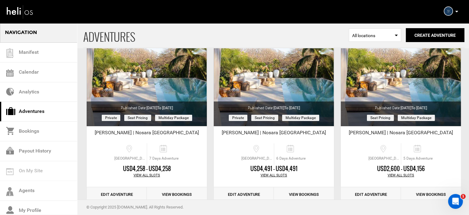
click at [455, 10] on div "Complete Your Profile Account Settings Change Password Logout" at bounding box center [452, 11] width 22 height 12
click at [456, 11] on icon at bounding box center [457, 12] width 3 height 2
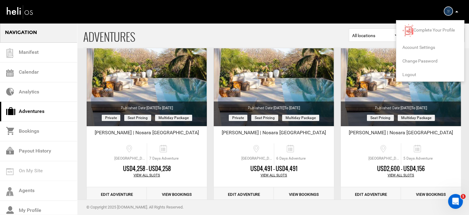
click at [406, 74] on span "Logout" at bounding box center [410, 74] width 14 height 5
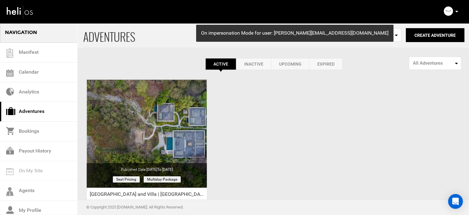
click at [458, 12] on icon at bounding box center [457, 12] width 3 height 2
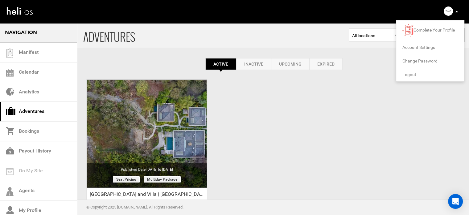
click at [405, 76] on span "Logout" at bounding box center [410, 74] width 14 height 5
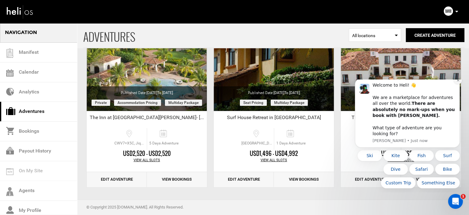
click at [459, 82] on icon "Dismiss notification" at bounding box center [458, 79] width 3 height 3
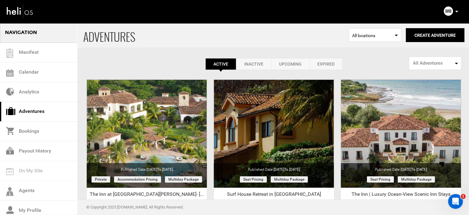
click at [322, 65] on link "Expired" at bounding box center [326, 64] width 33 height 12
